Goal: Information Seeking & Learning: Learn about a topic

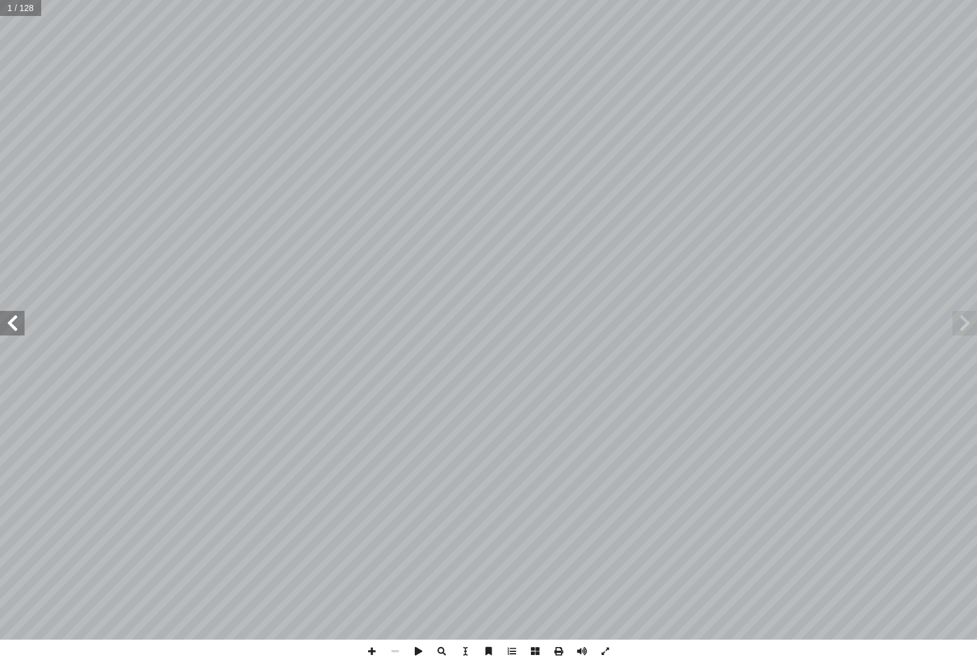
click at [17, 321] on span at bounding box center [12, 323] width 25 height 25
click at [20, 319] on span at bounding box center [12, 323] width 25 height 25
click at [4, 330] on span at bounding box center [12, 323] width 25 height 25
click at [12, 324] on span at bounding box center [12, 323] width 25 height 25
click at [19, 321] on span at bounding box center [12, 323] width 25 height 25
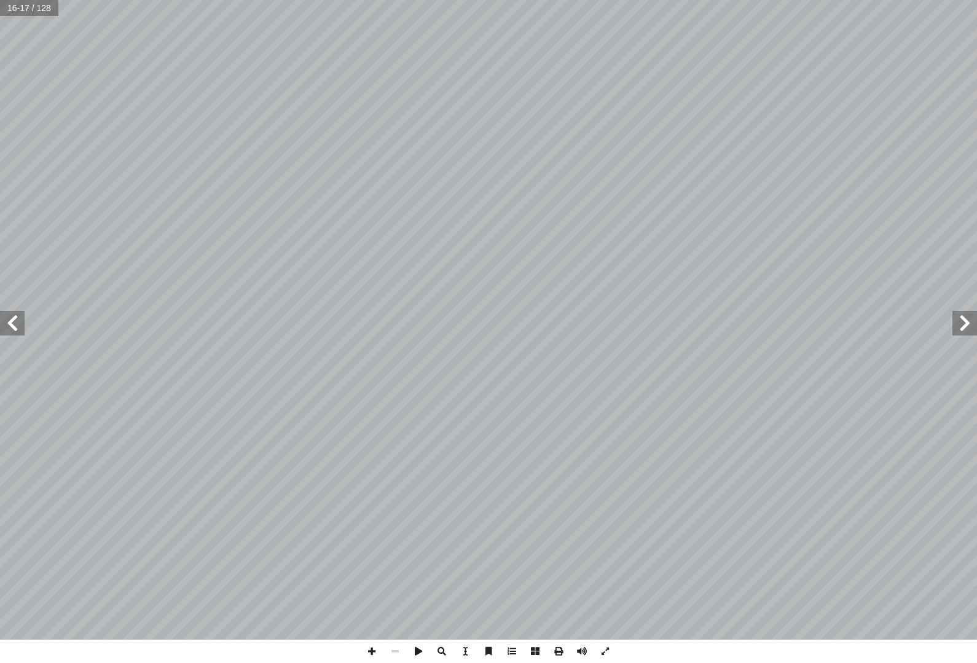
click at [21, 326] on span at bounding box center [12, 323] width 25 height 25
click at [5, 318] on span at bounding box center [12, 323] width 25 height 25
click at [970, 324] on span at bounding box center [964, 323] width 25 height 25
click at [963, 322] on span at bounding box center [964, 323] width 25 height 25
click at [18, 322] on span at bounding box center [12, 323] width 25 height 25
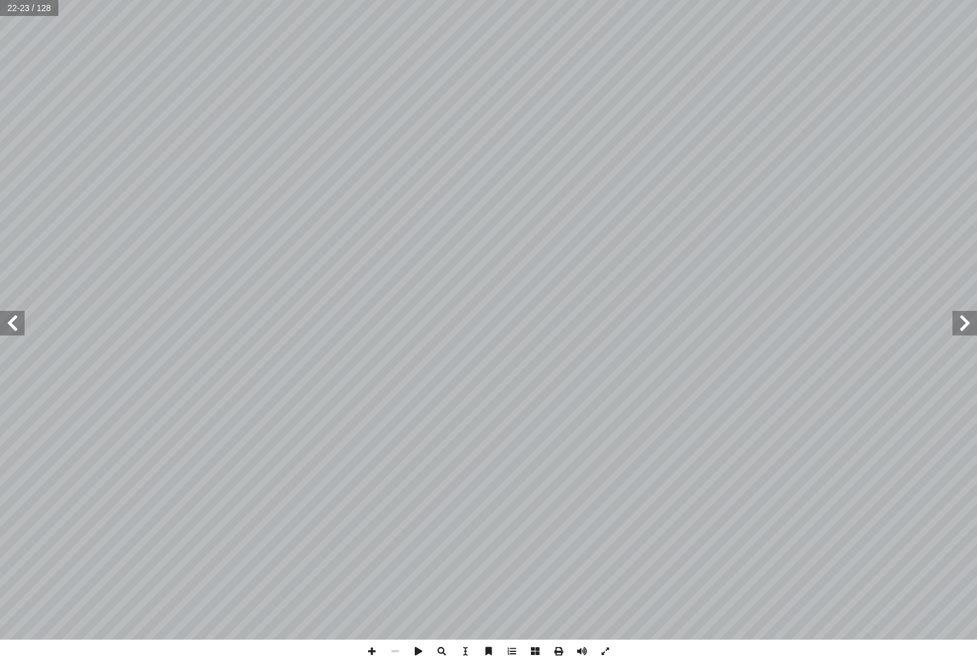
click at [12, 321] on span at bounding box center [12, 323] width 25 height 25
click at [10, 317] on span at bounding box center [12, 323] width 25 height 25
click at [22, 320] on span at bounding box center [12, 323] width 25 height 25
click at [15, 318] on span at bounding box center [12, 323] width 25 height 25
click at [969, 319] on span at bounding box center [964, 323] width 25 height 25
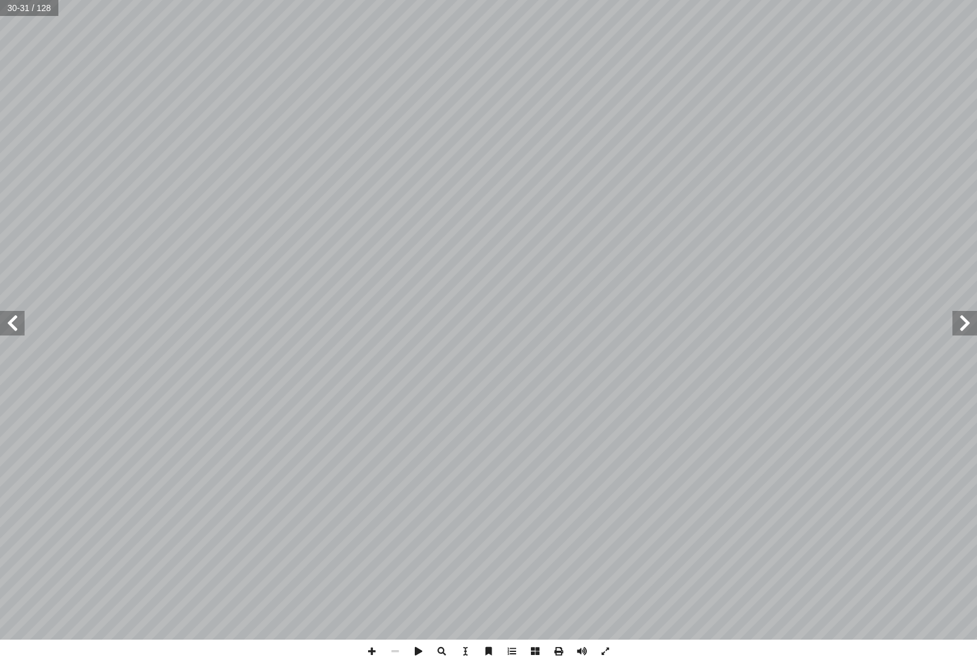
click at [966, 324] on span at bounding box center [964, 323] width 25 height 25
click at [18, 311] on span at bounding box center [12, 323] width 25 height 25
click at [7, 313] on span at bounding box center [12, 323] width 25 height 25
click at [18, 316] on span at bounding box center [12, 323] width 25 height 25
click at [8, 318] on span at bounding box center [12, 323] width 25 height 25
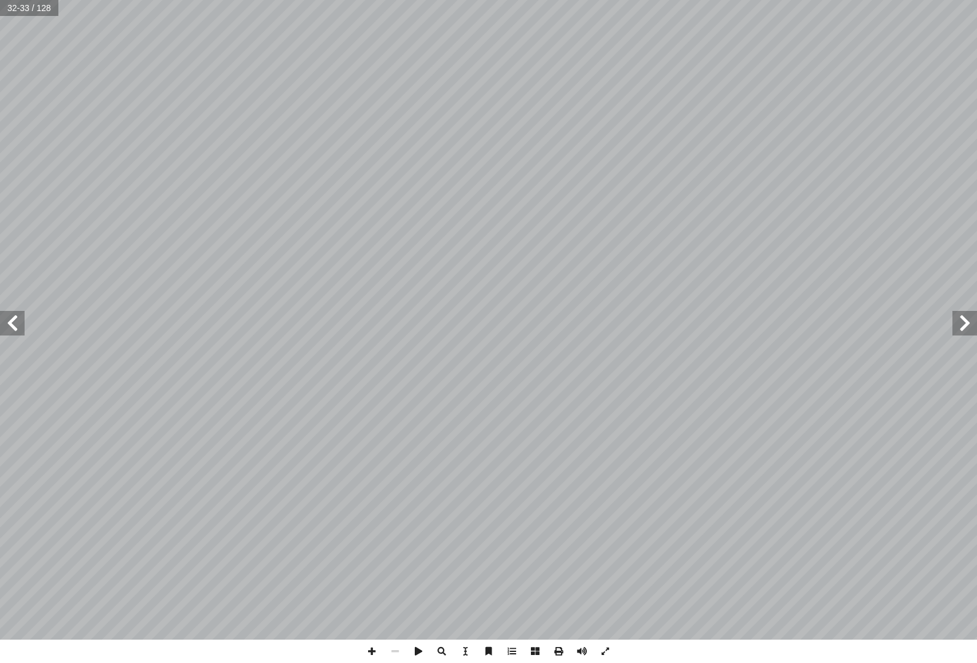
click at [16, 317] on span at bounding box center [12, 323] width 25 height 25
click at [6, 315] on span at bounding box center [12, 323] width 25 height 25
click at [956, 334] on span at bounding box center [964, 323] width 25 height 25
click at [12, 312] on span at bounding box center [12, 323] width 25 height 25
click at [22, 315] on span at bounding box center [12, 323] width 25 height 25
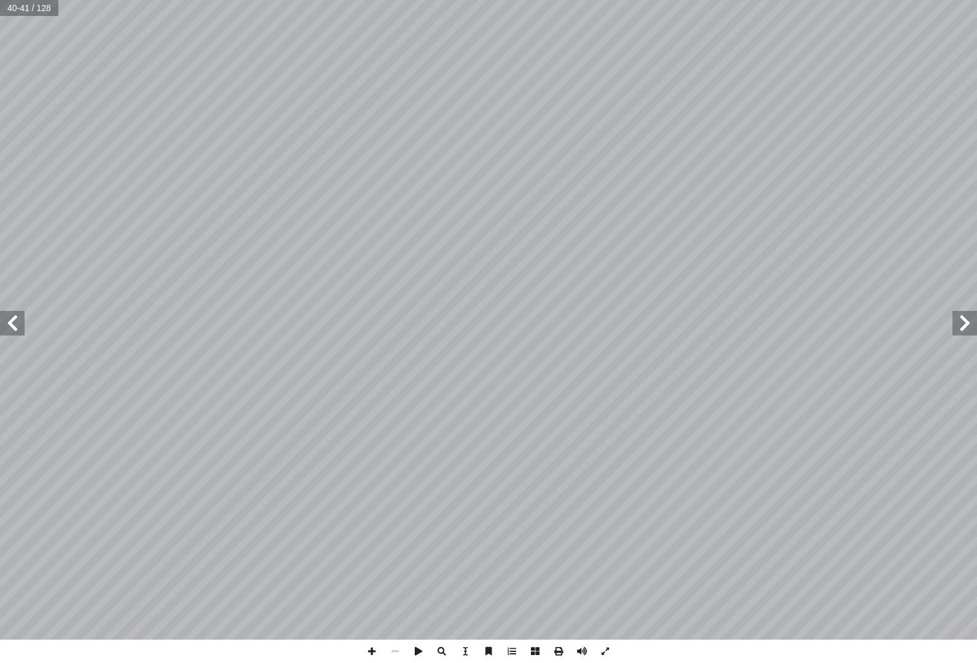
click at [24, 316] on span at bounding box center [12, 323] width 25 height 25
click at [18, 315] on span at bounding box center [12, 323] width 25 height 25
